Goal: Navigation & Orientation: Find specific page/section

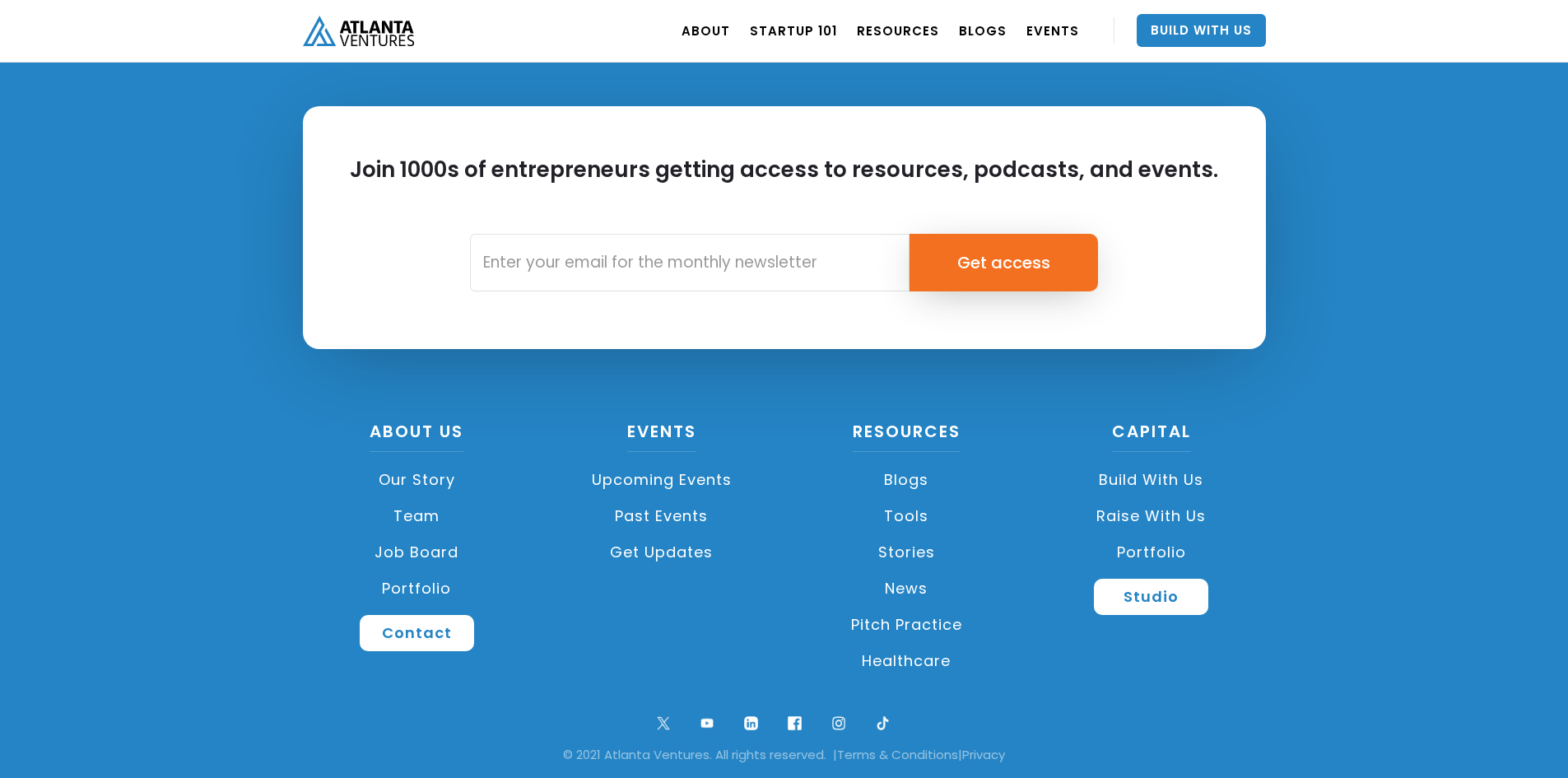
scroll to position [3869, 0]
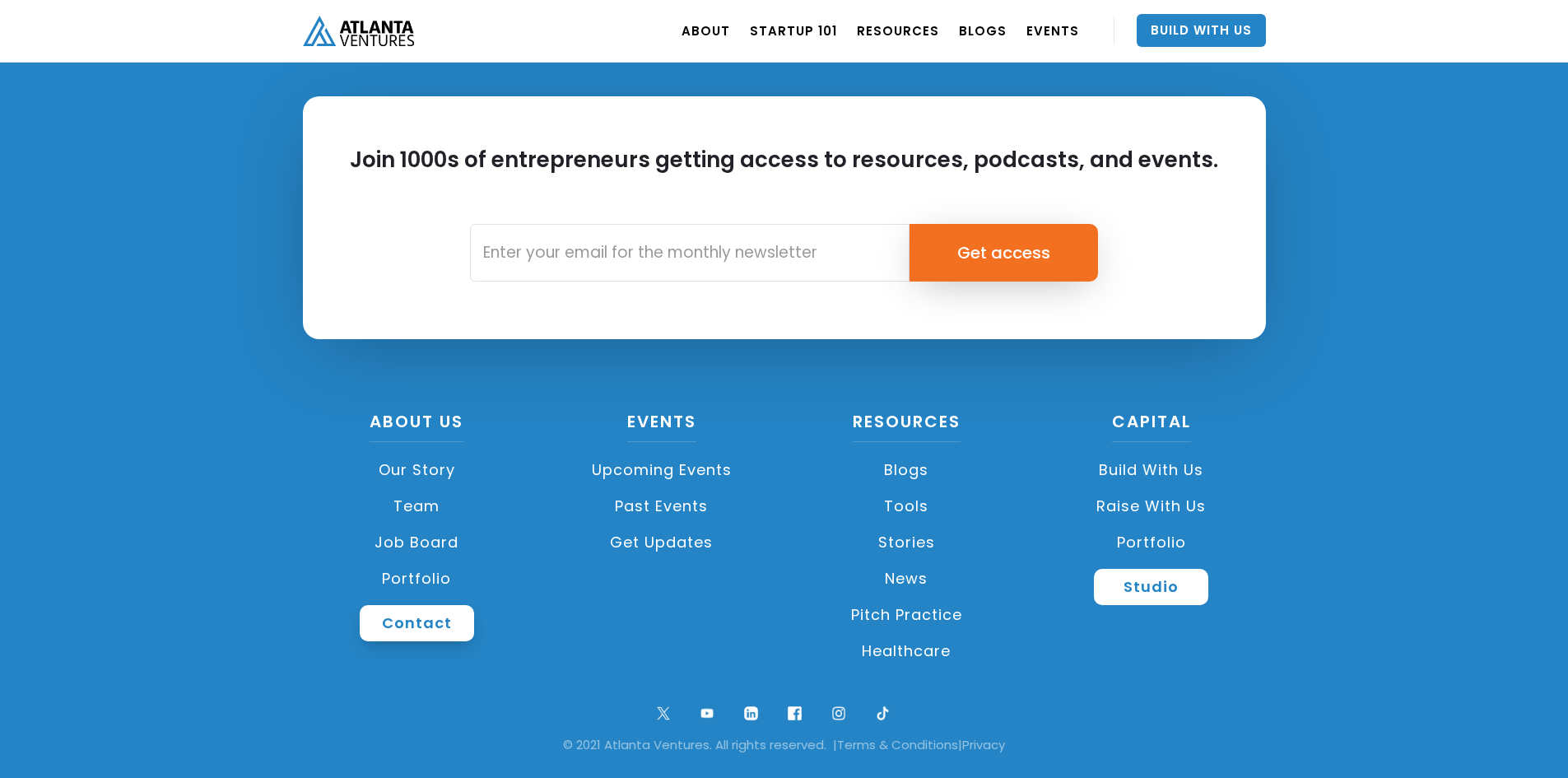
click at [429, 616] on link "Contact" at bounding box center [417, 623] width 115 height 36
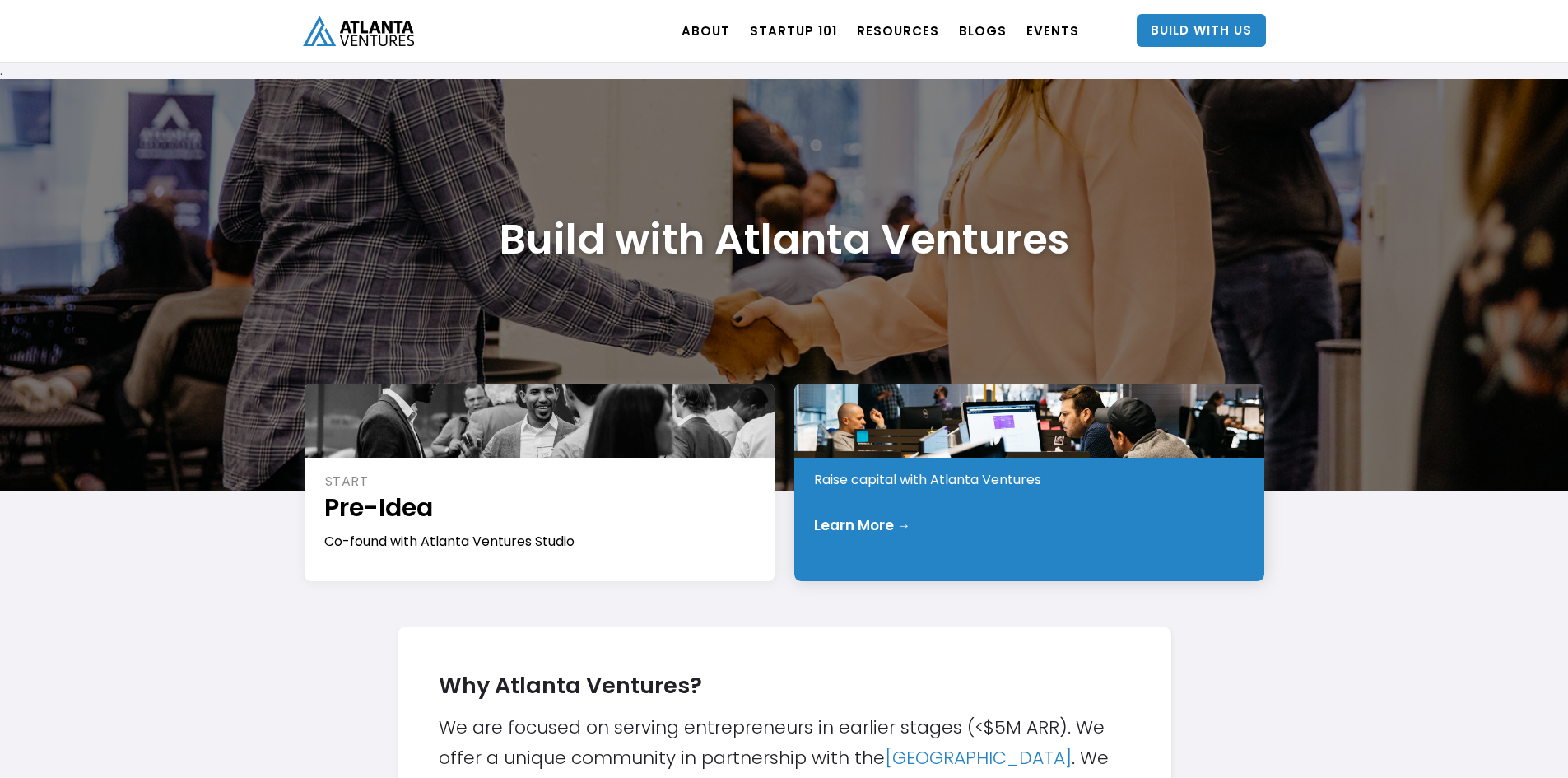
click at [842, 523] on div "Learn More →" at bounding box center [863, 524] width 98 height 16
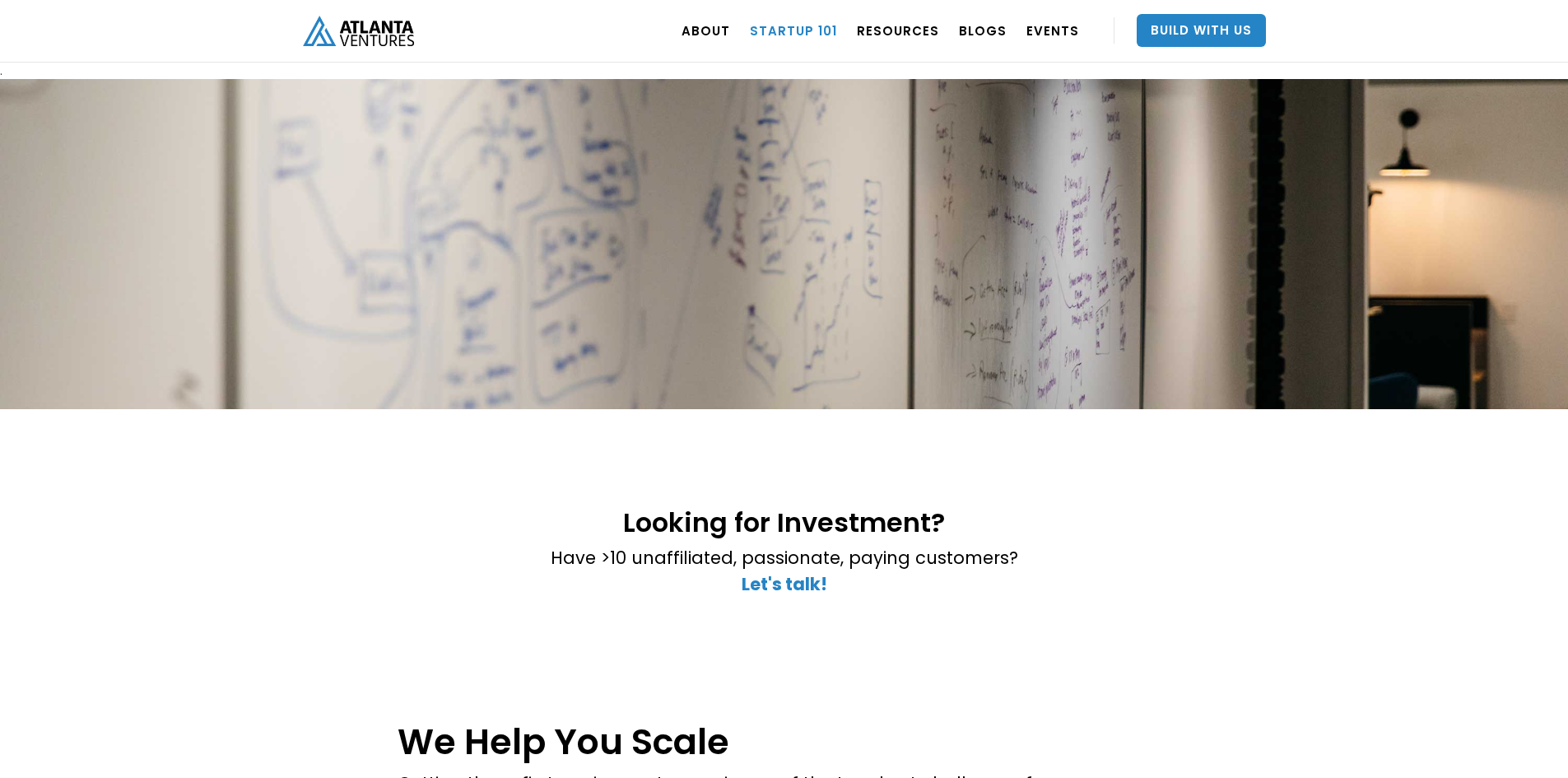
click at [807, 25] on link "Startup 101" at bounding box center [793, 30] width 87 height 46
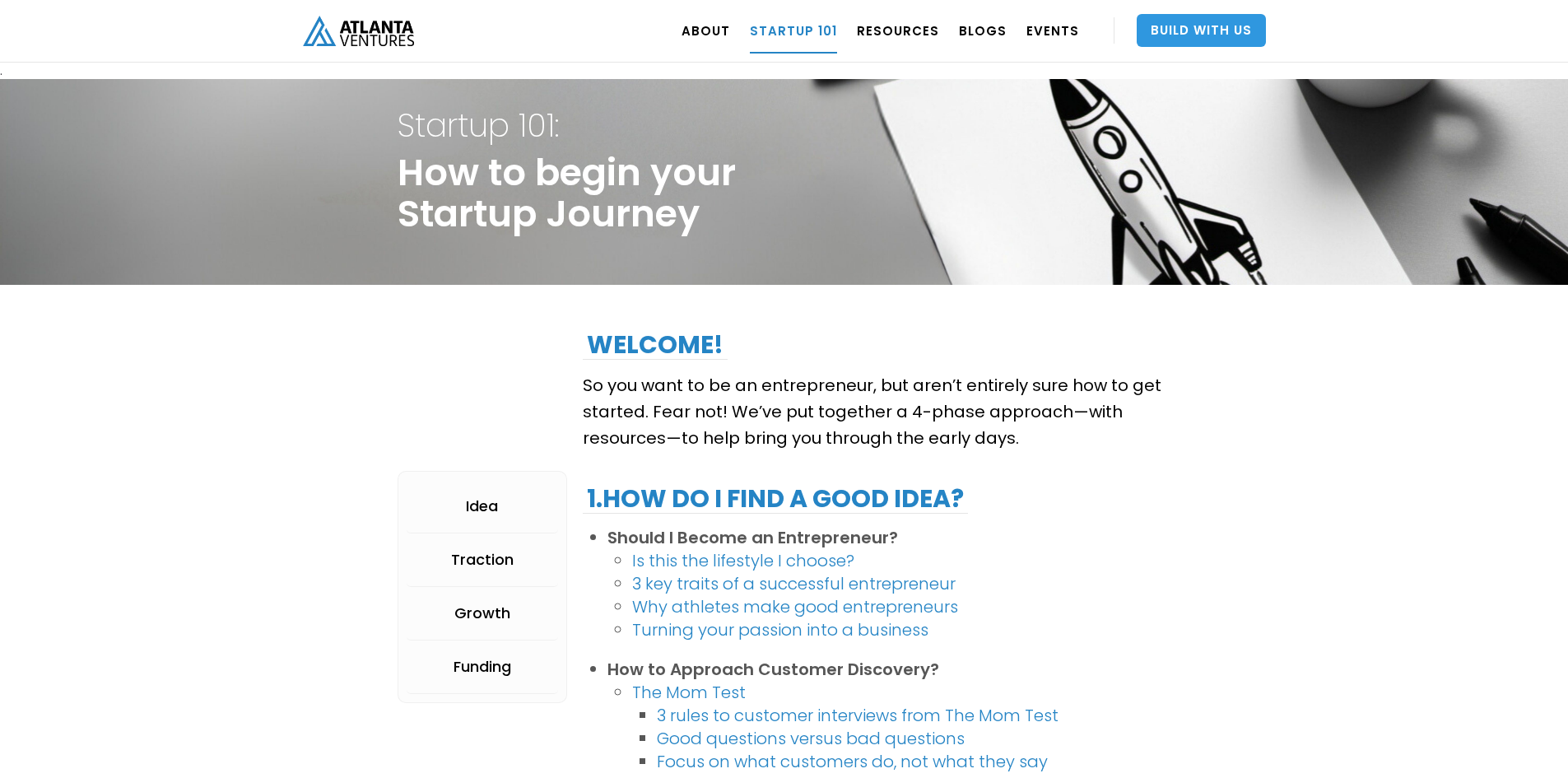
click at [1173, 29] on link "Build With Us" at bounding box center [1202, 30] width 130 height 33
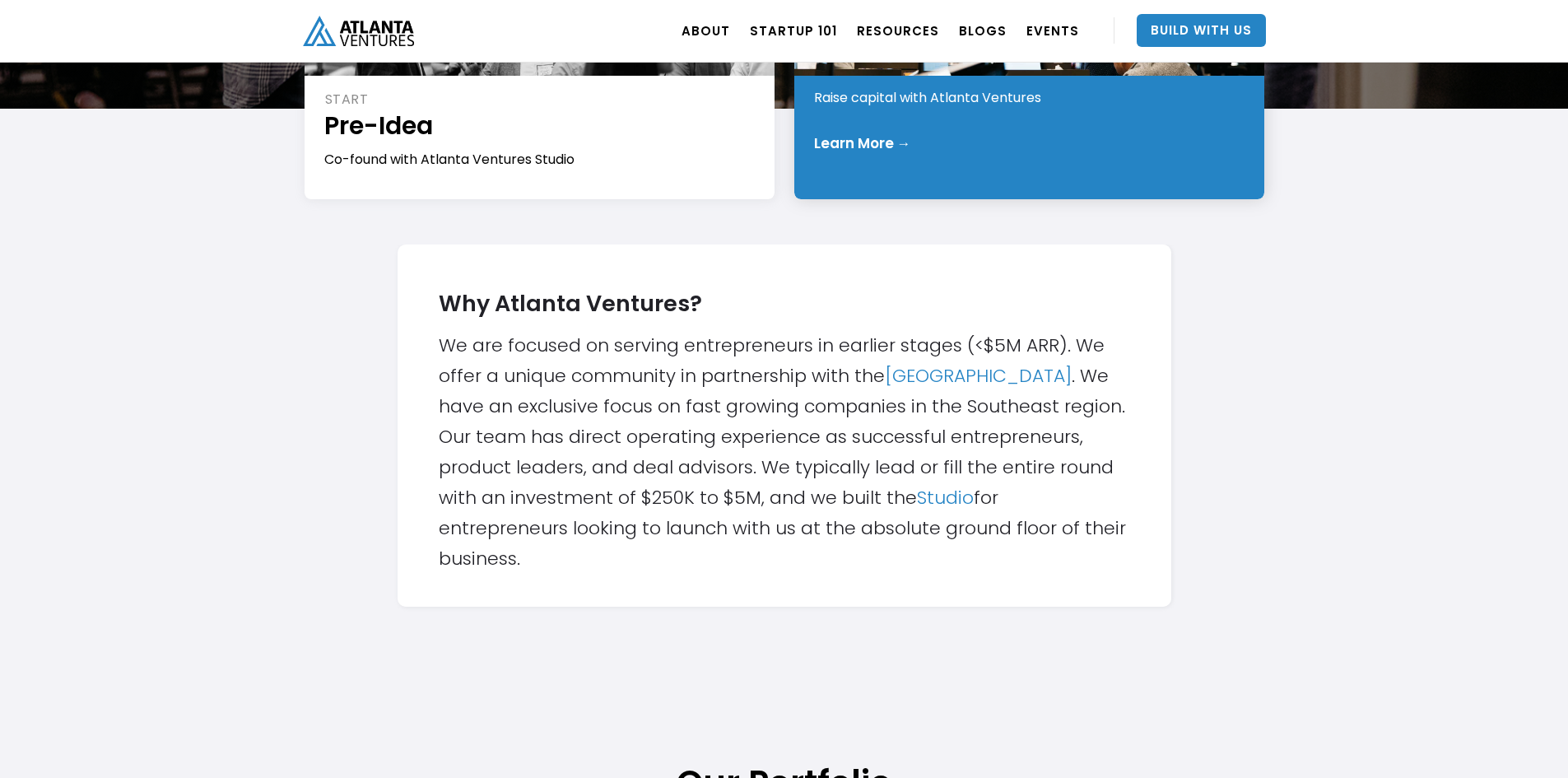
scroll to position [576, 0]
